Goal: Task Accomplishment & Management: Use online tool/utility

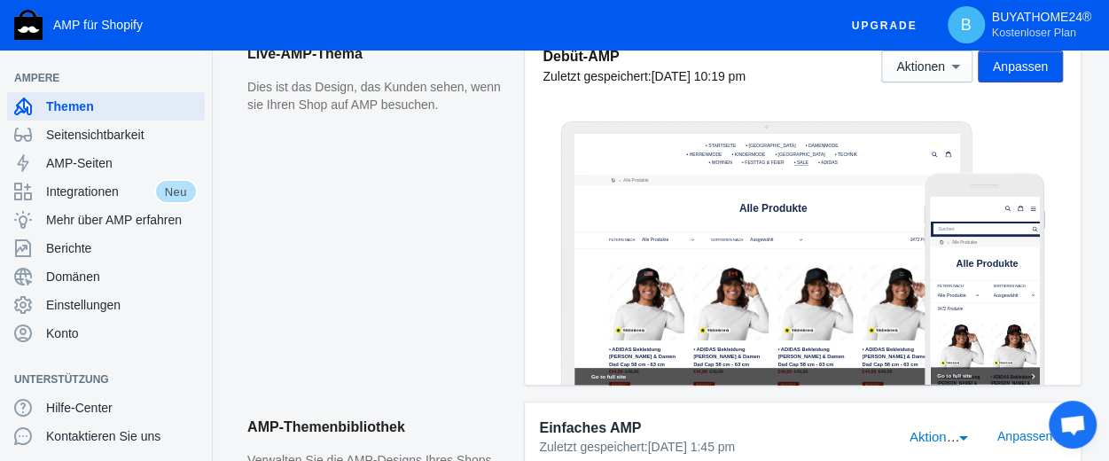
scroll to position [177, 0]
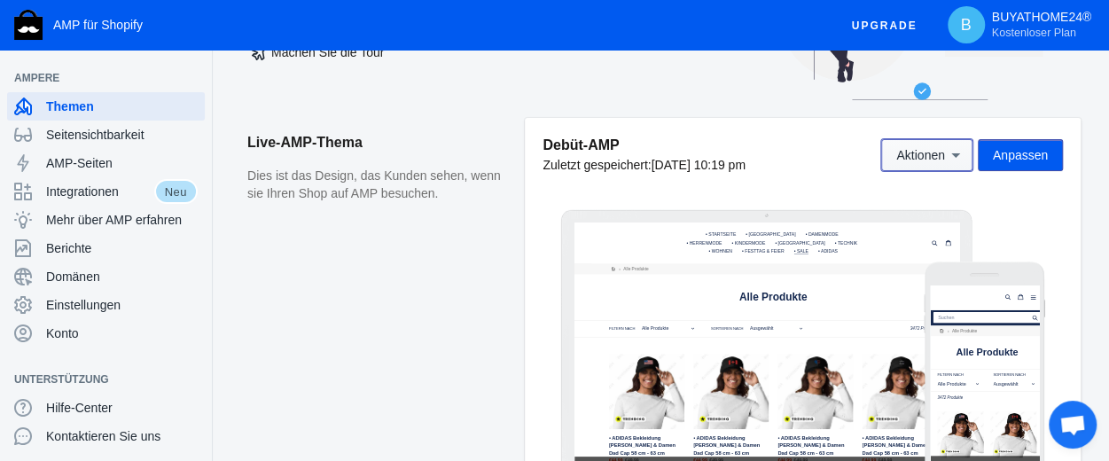
click at [953, 161] on icon at bounding box center [956, 155] width 18 height 18
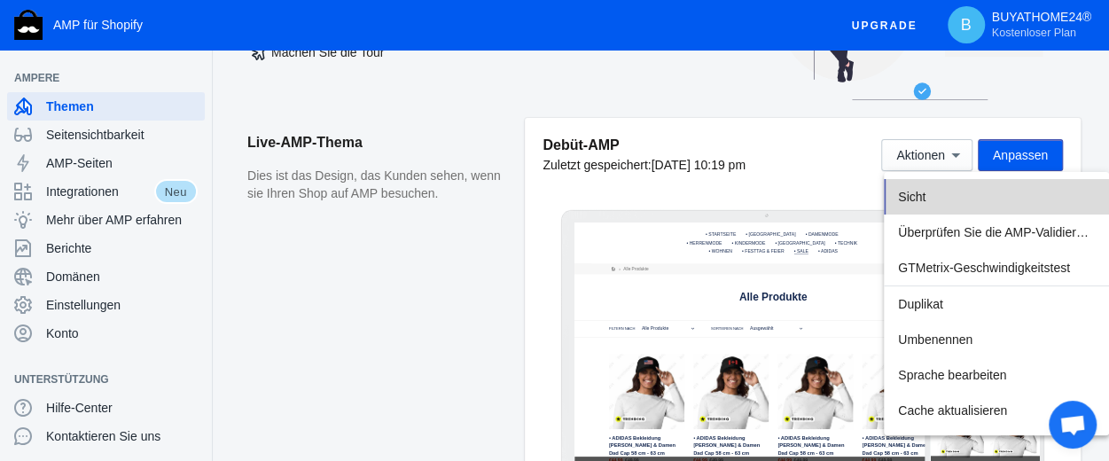
click at [921, 194] on font "Sicht" at bounding box center [911, 197] width 27 height 14
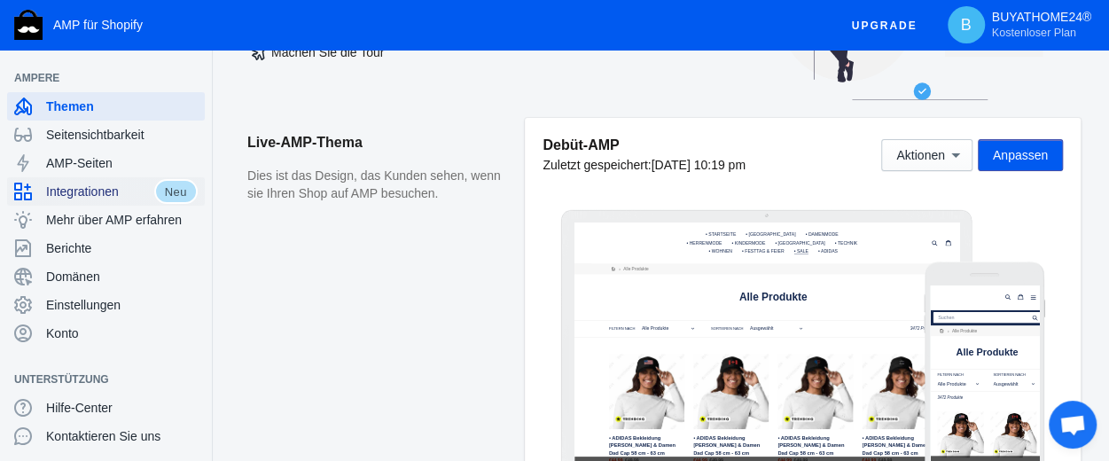
click at [94, 188] on font "Integrationen" at bounding box center [82, 191] width 73 height 14
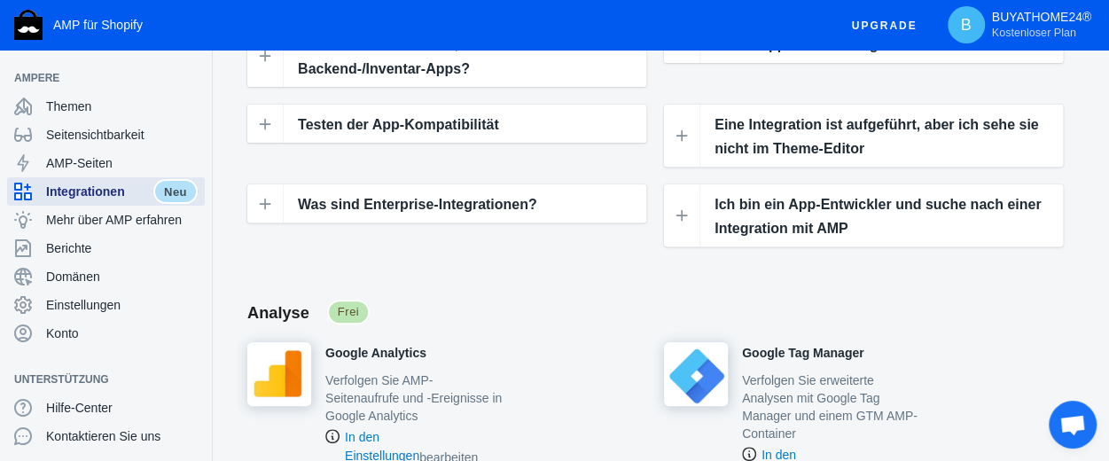
scroll to position [266, 0]
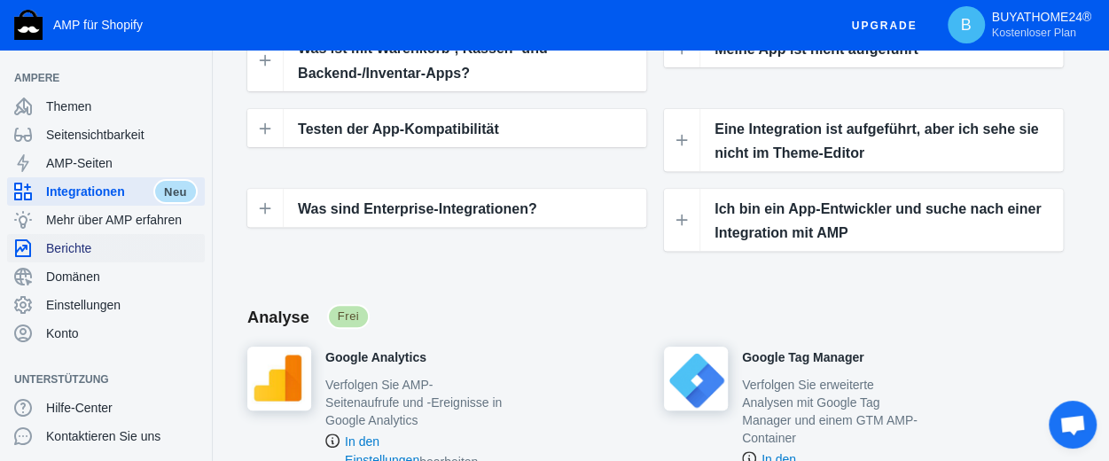
click at [82, 244] on font "Berichte" at bounding box center [68, 248] width 45 height 14
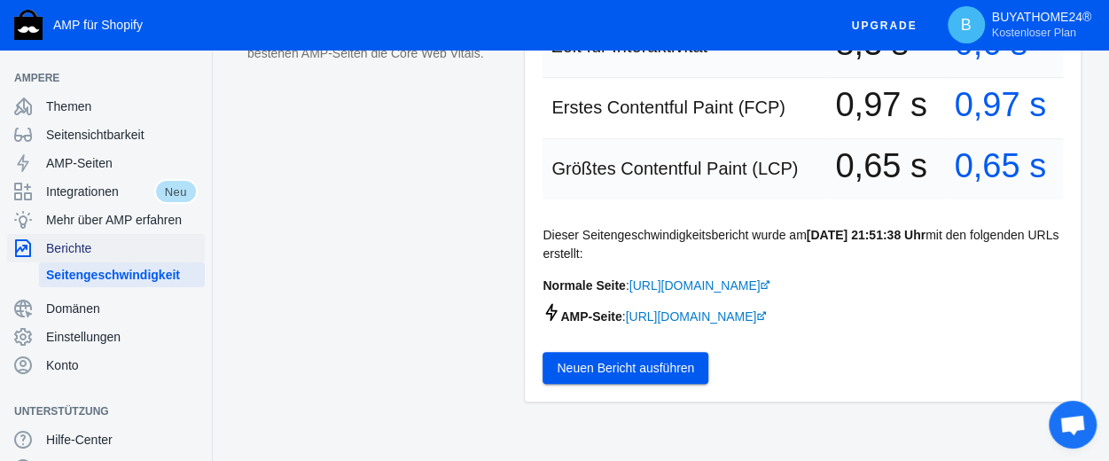
scroll to position [532, 0]
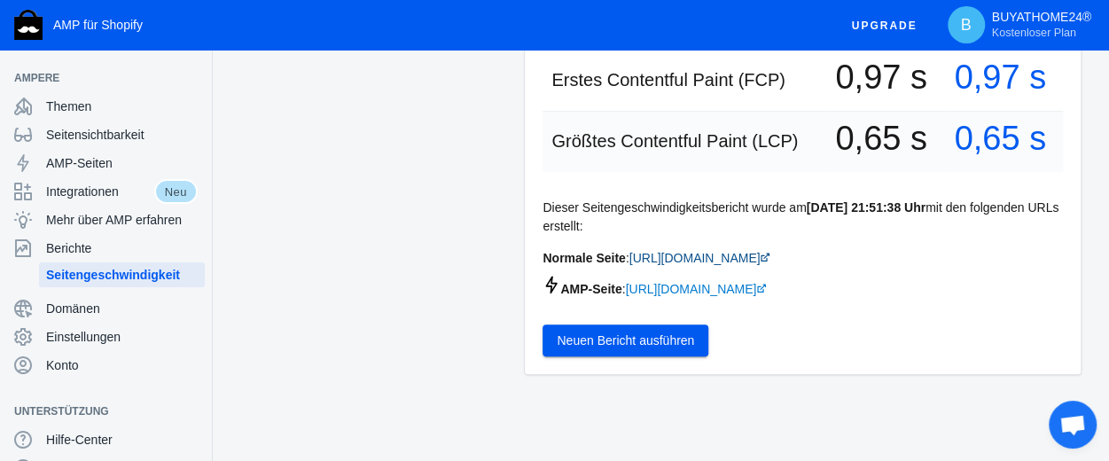
click at [646, 265] on font "[URL][DOMAIN_NAME]" at bounding box center [695, 258] width 131 height 14
click at [625, 296] on font "[URL][DOMAIN_NAME]" at bounding box center [690, 289] width 131 height 14
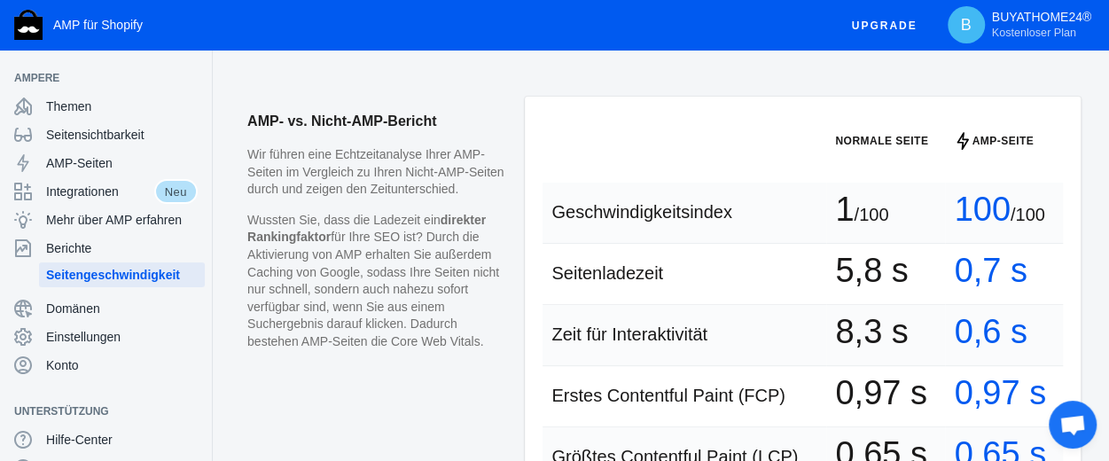
scroll to position [177, 0]
